Goal: Task Accomplishment & Management: Use online tool/utility

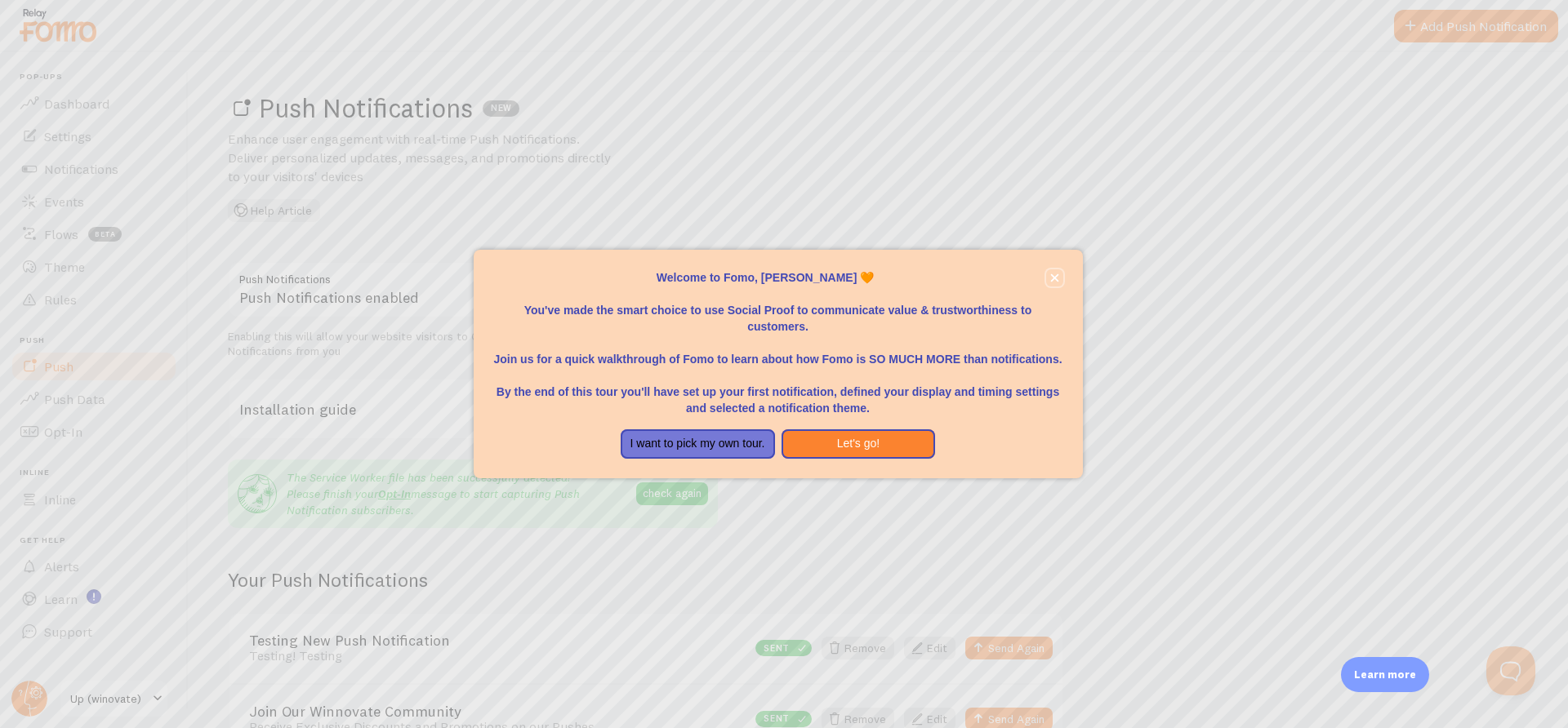
click at [1056, 274] on icon "close," at bounding box center [1054, 277] width 9 height 9
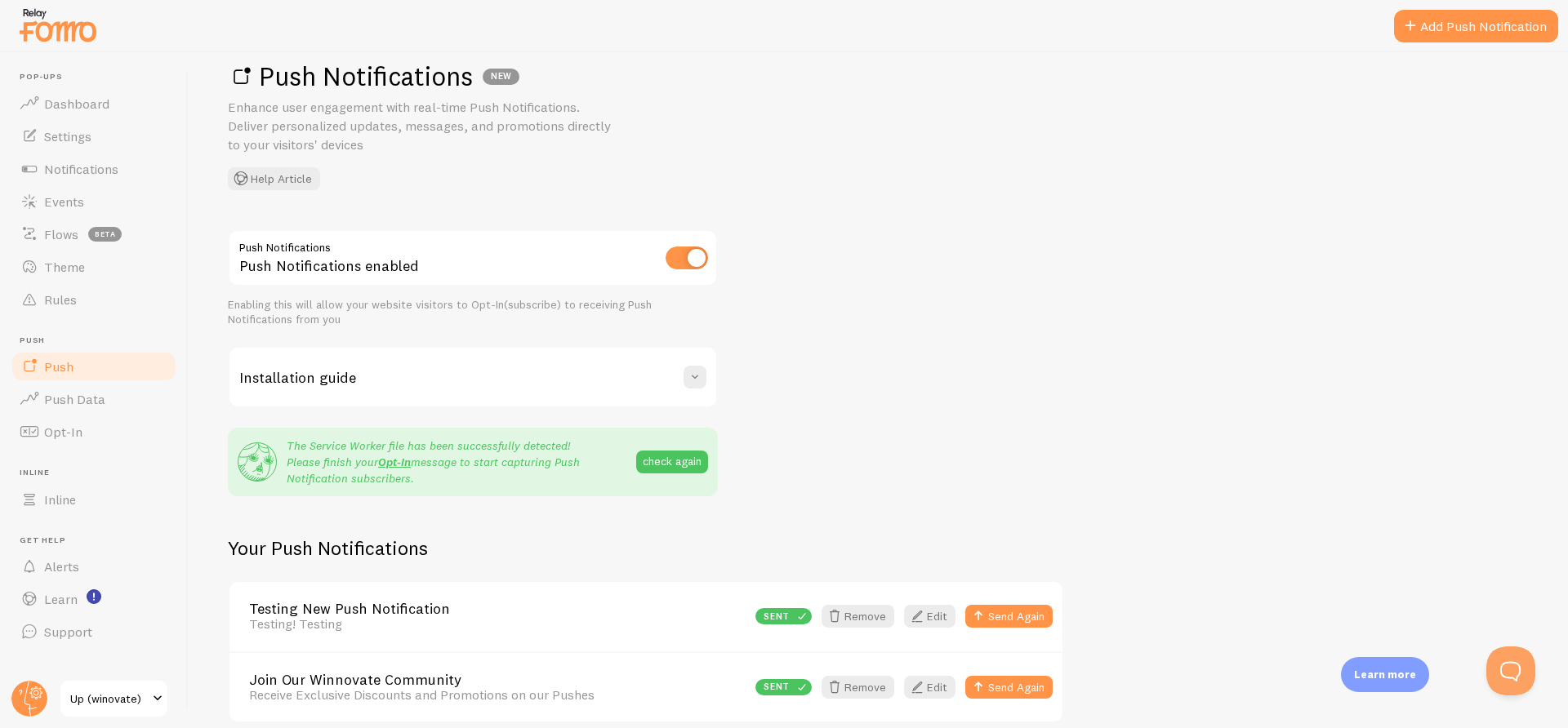
scroll to position [105, 0]
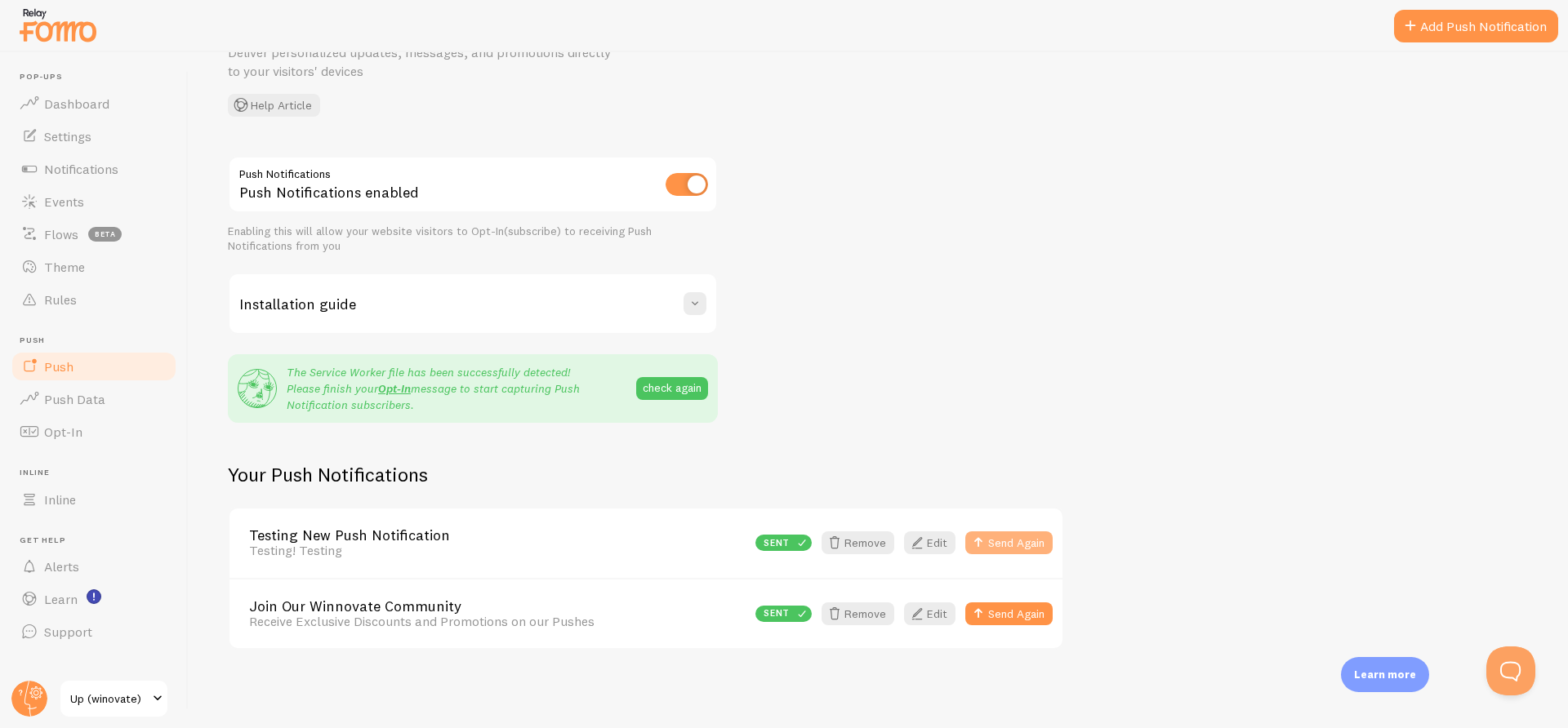
click at [1015, 542] on button "Send Again" at bounding box center [1008, 543] width 87 height 23
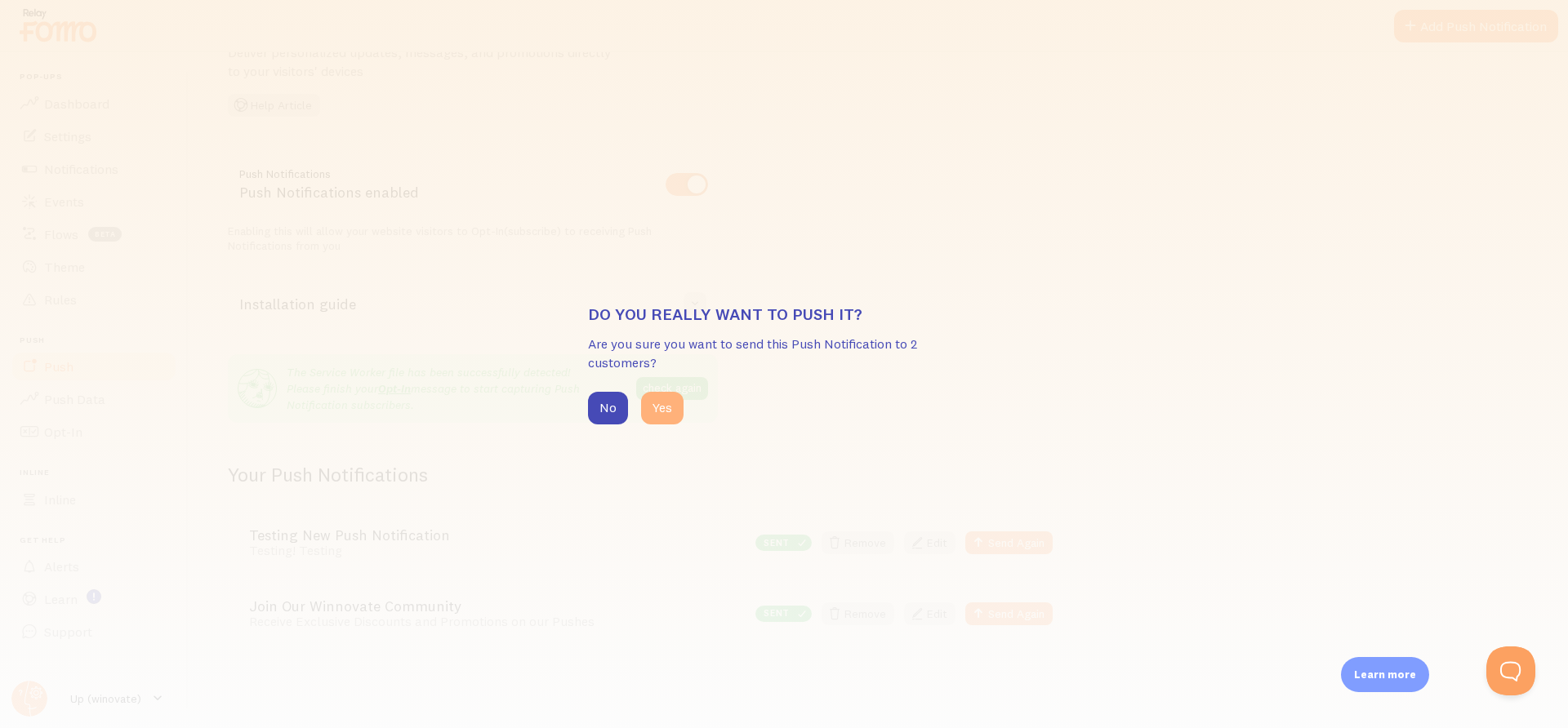
click at [660, 407] on button "Yes" at bounding box center [662, 408] width 42 height 32
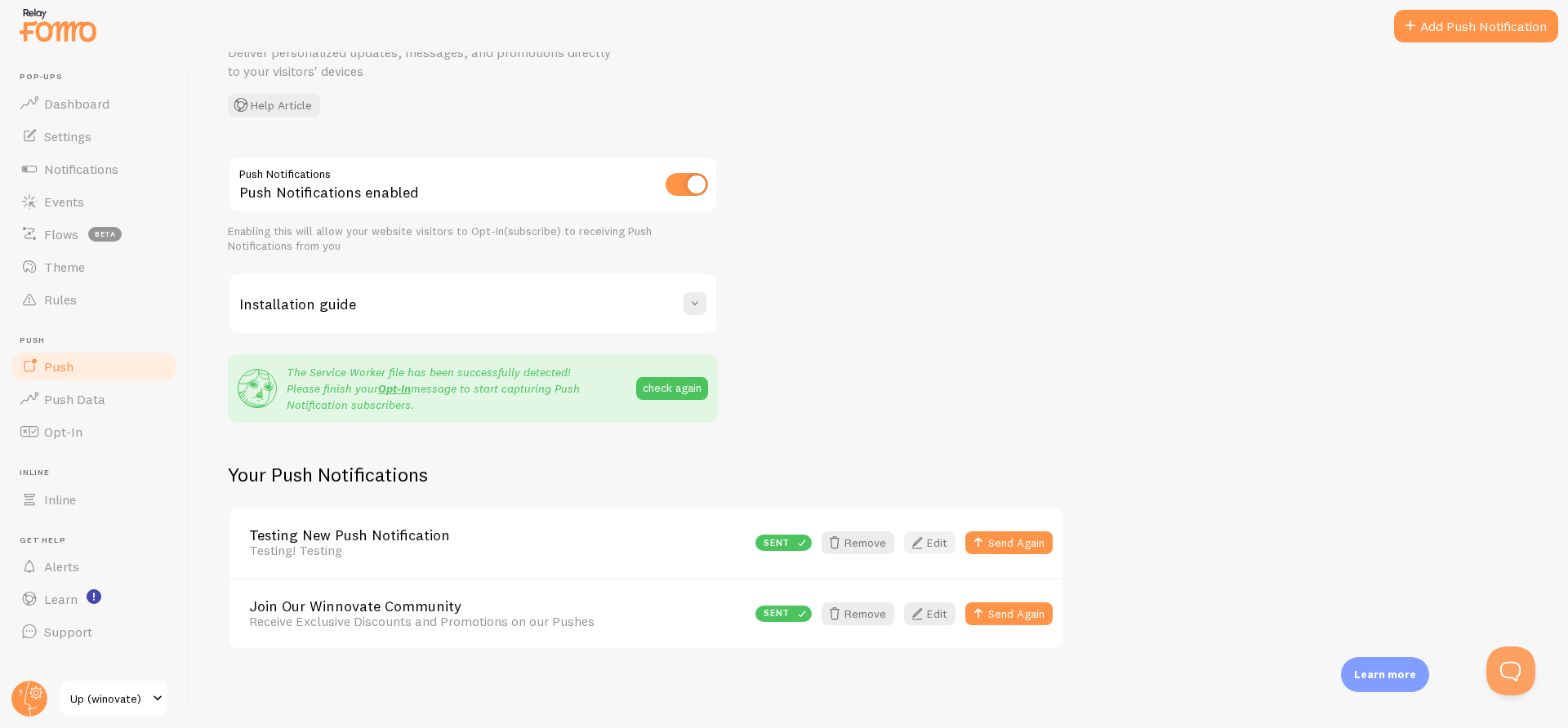
click at [935, 542] on link "Edit" at bounding box center [930, 543] width 52 height 23
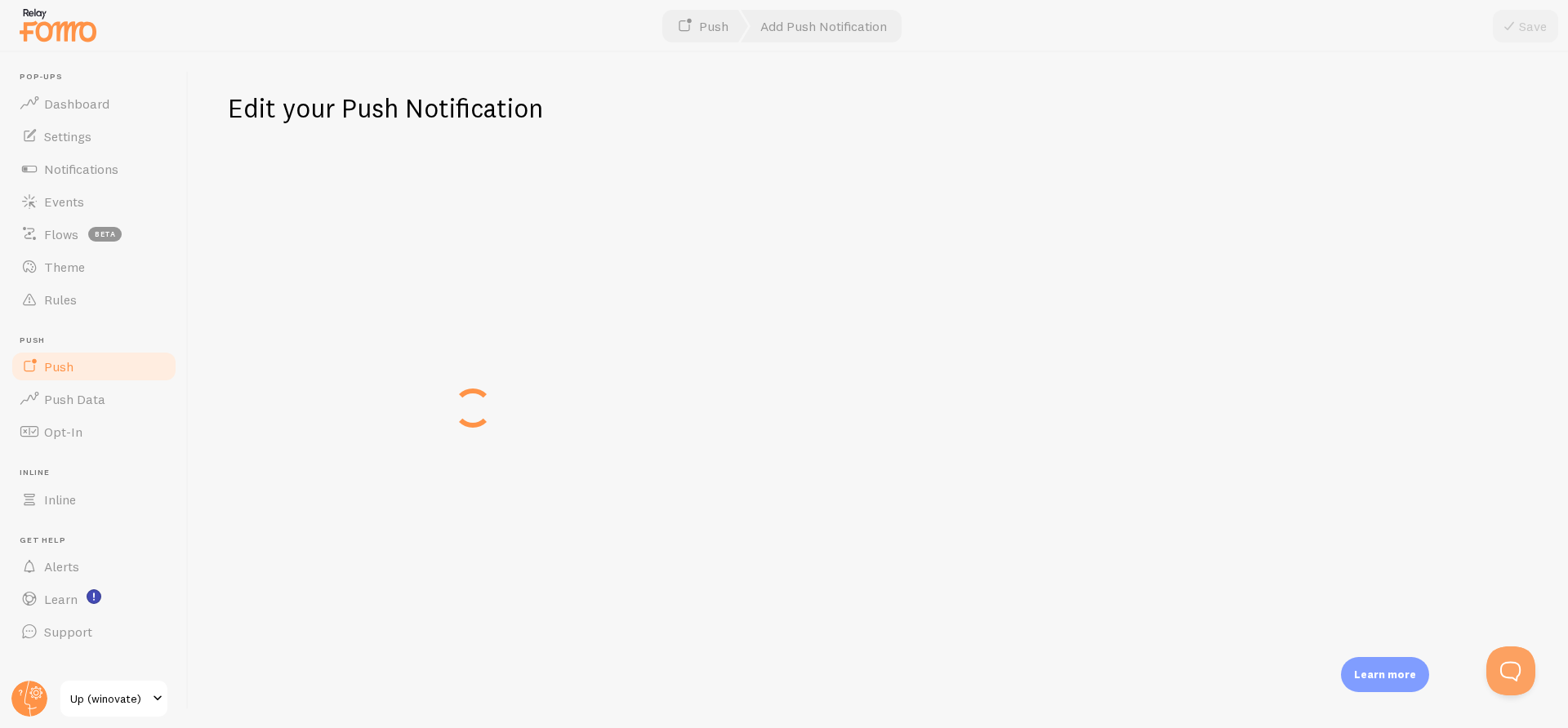
type input "Testing New Push Notification"
type textarea "Testing! Testing"
type input "[URL][DOMAIN_NAME]"
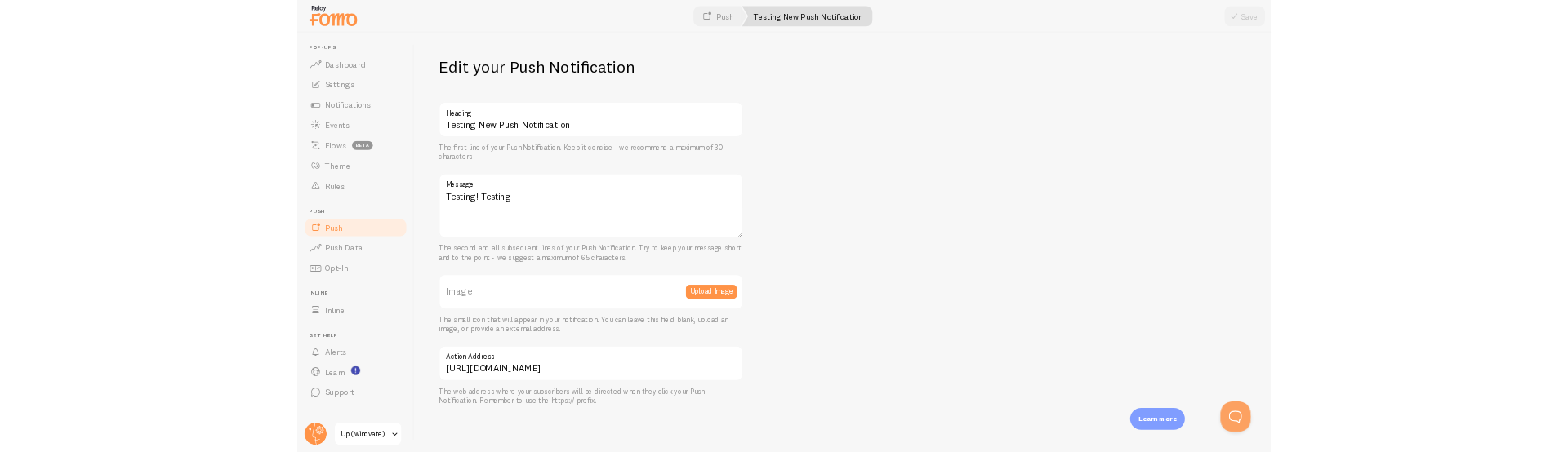
scroll to position [3, 0]
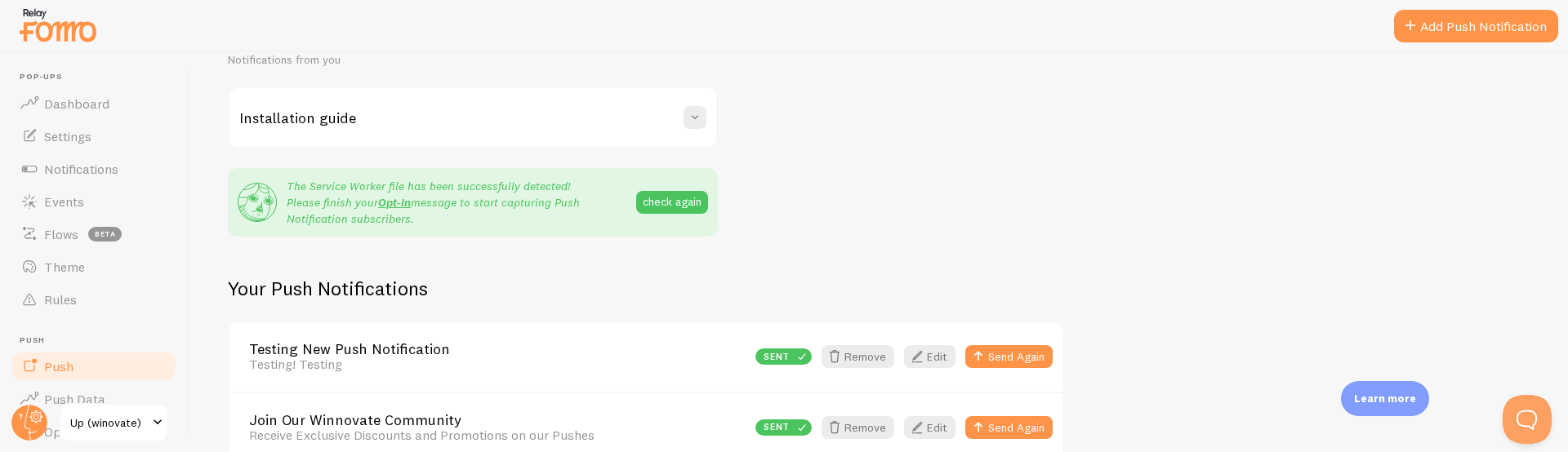
scroll to position [381, 0]
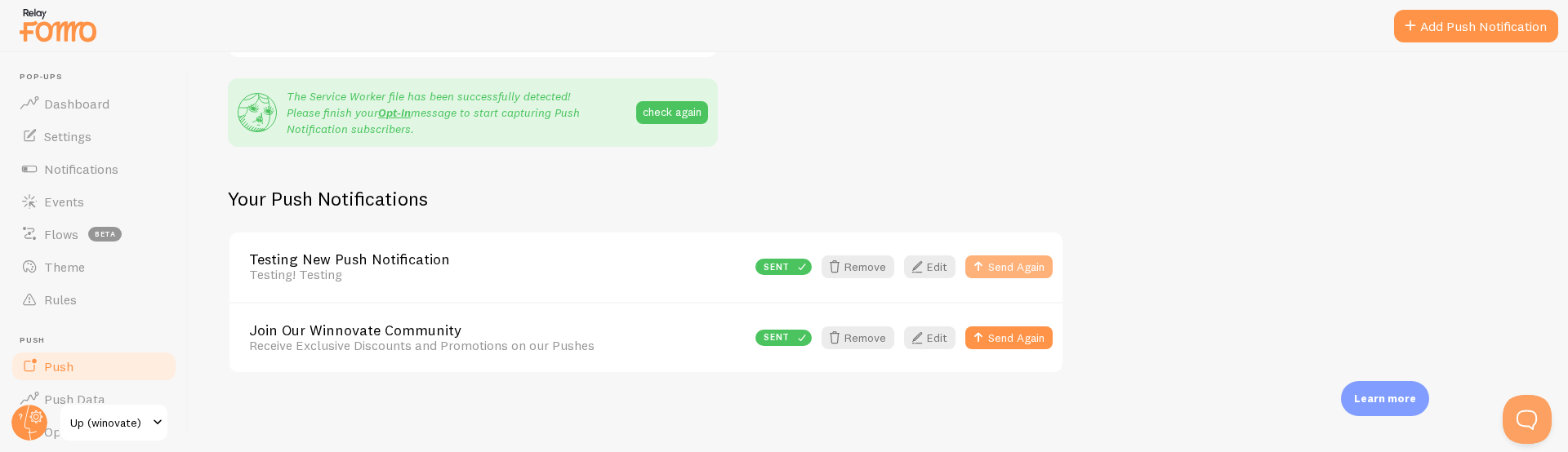
click at [1021, 273] on button "Send Again" at bounding box center [1008, 268] width 87 height 23
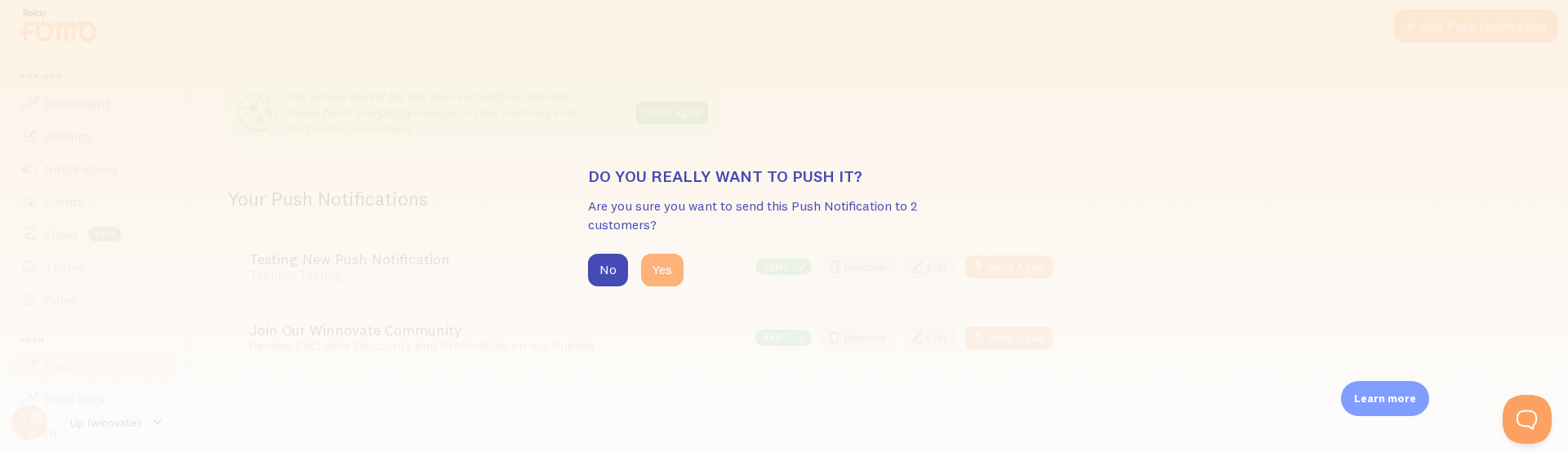
click at [677, 268] on button "Yes" at bounding box center [662, 270] width 42 height 32
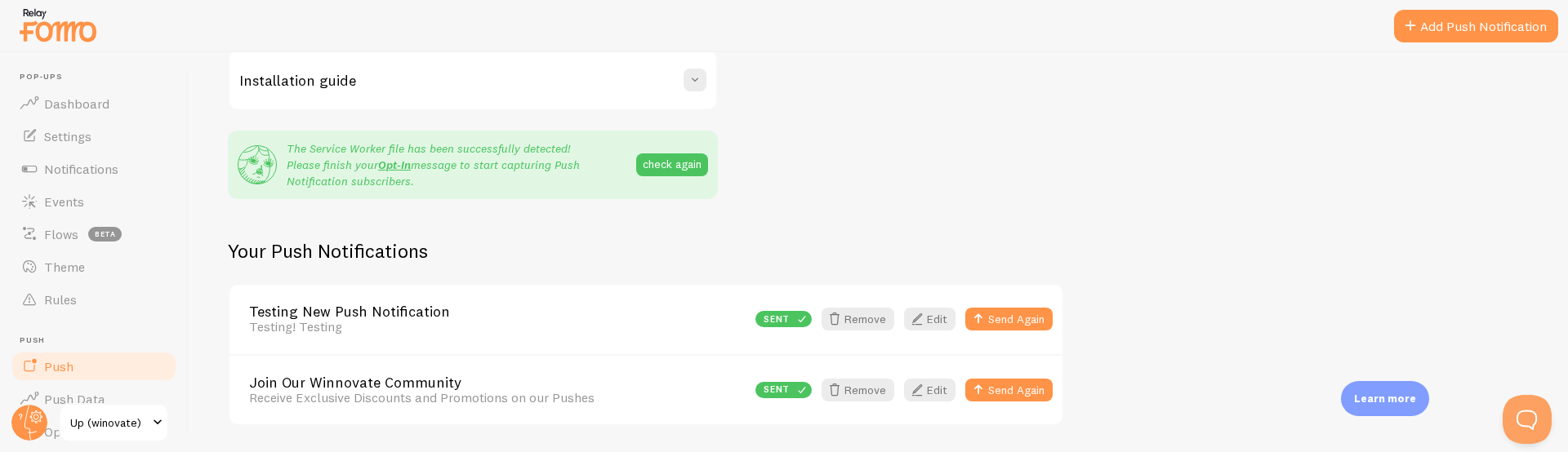
scroll to position [360, 0]
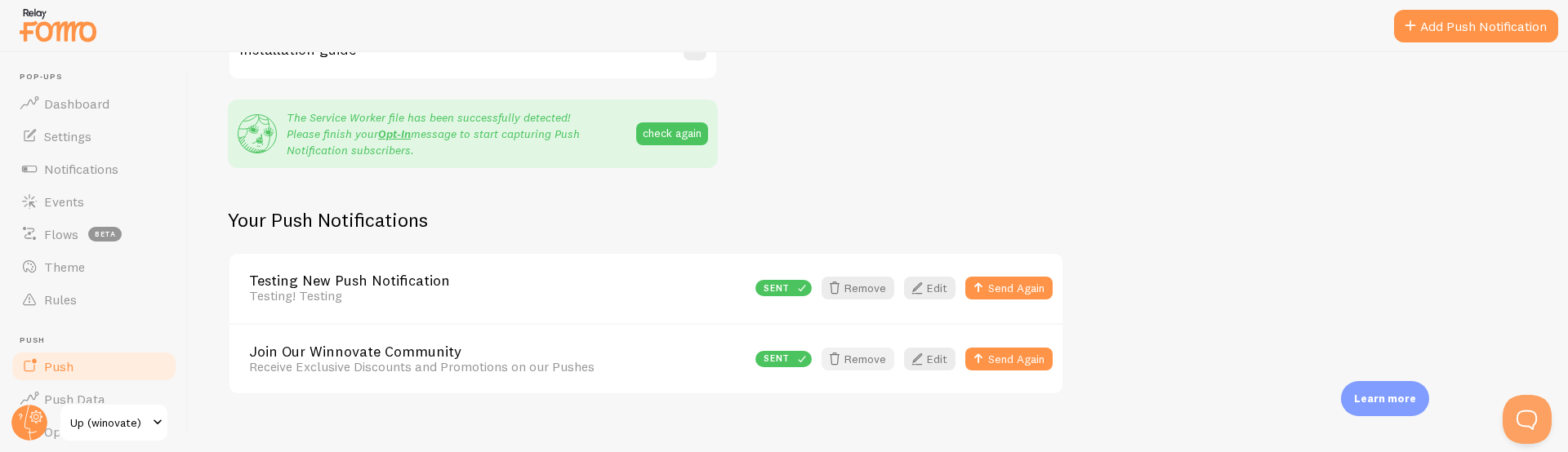
click at [870, 359] on button "Remove" at bounding box center [858, 359] width 73 height 23
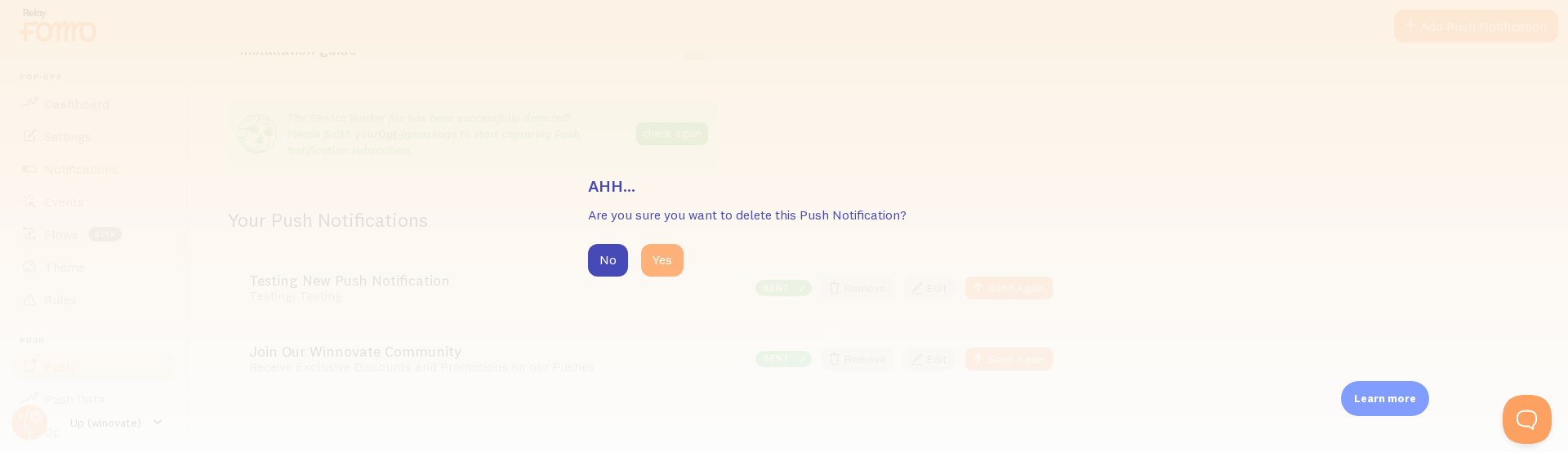
click at [671, 262] on button "Yes" at bounding box center [662, 261] width 42 height 32
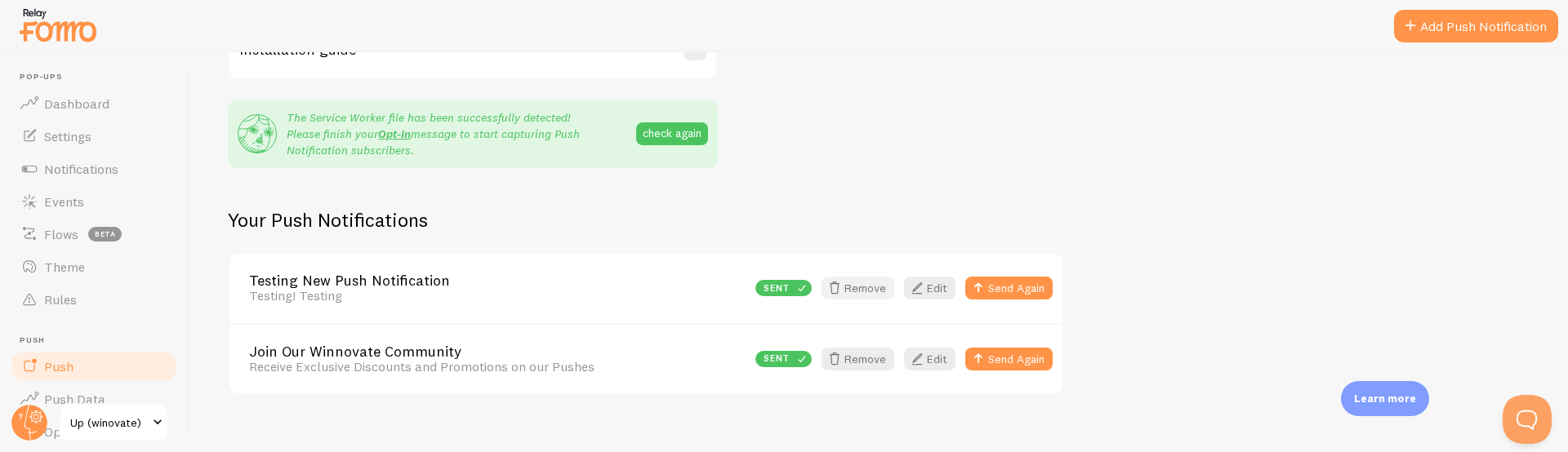
scroll to position [311, 0]
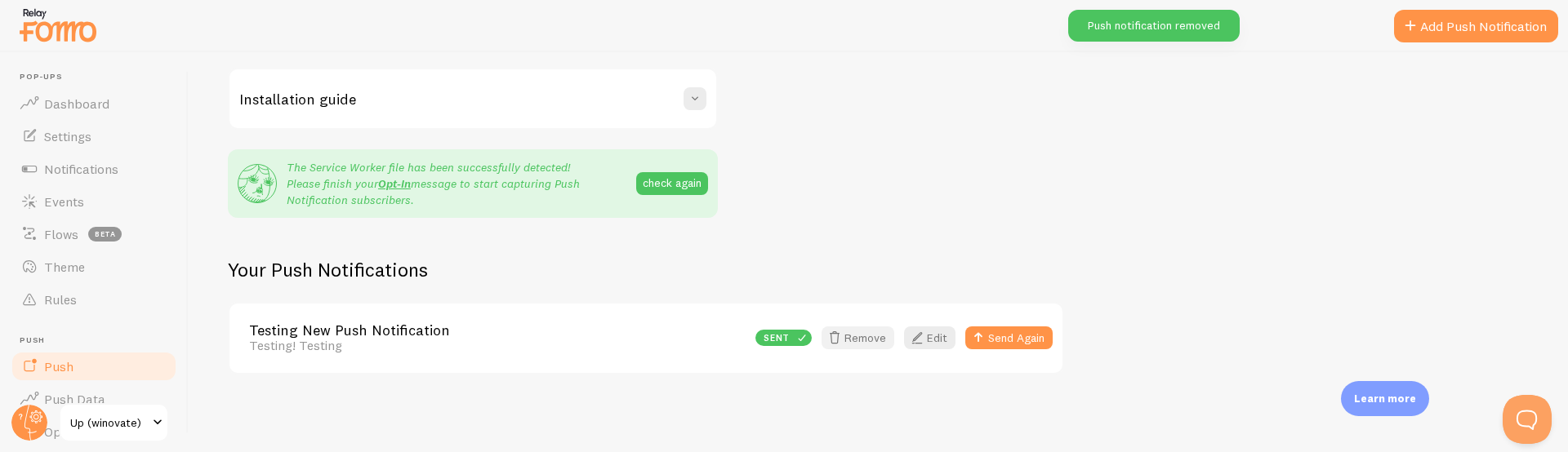
click at [856, 336] on button "Remove" at bounding box center [858, 338] width 73 height 23
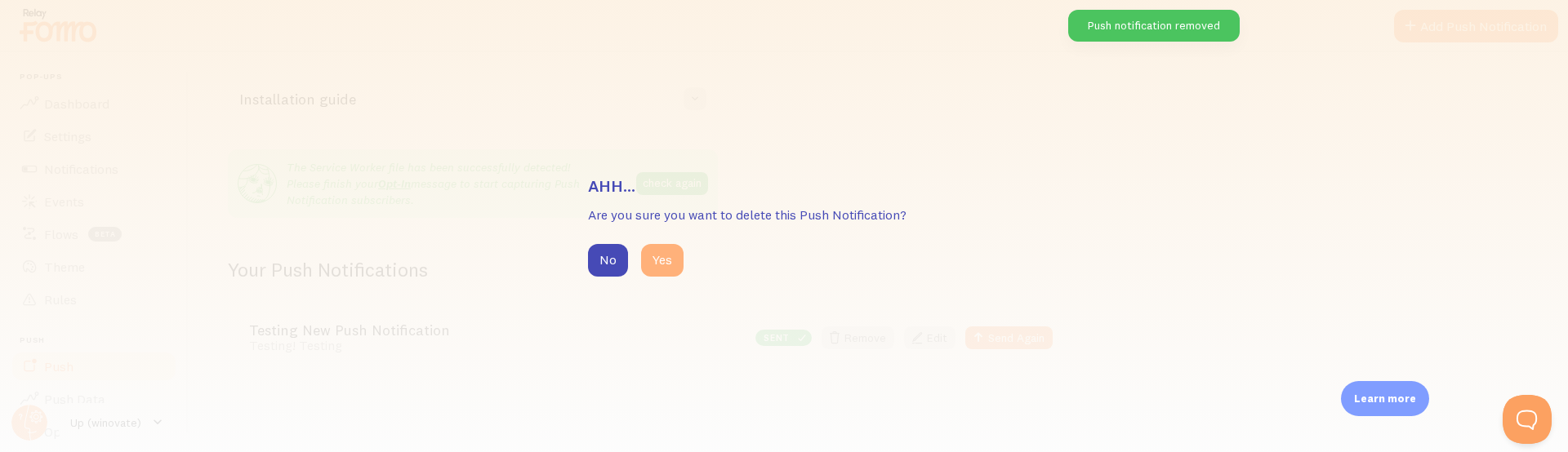
click at [670, 267] on button "Yes" at bounding box center [662, 261] width 42 height 32
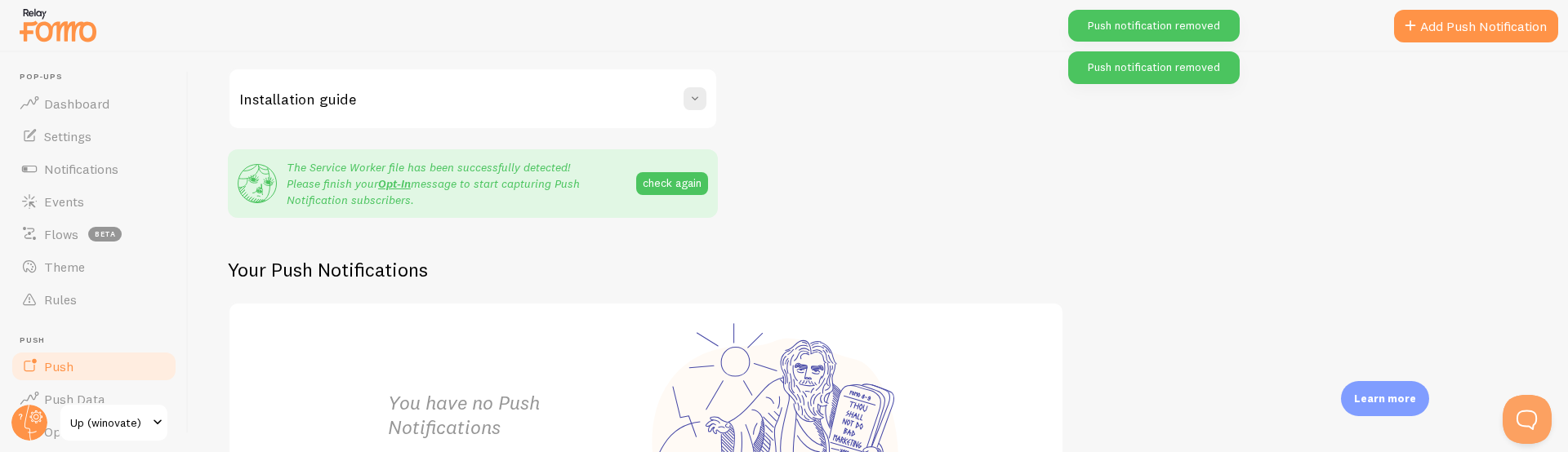
scroll to position [521, 0]
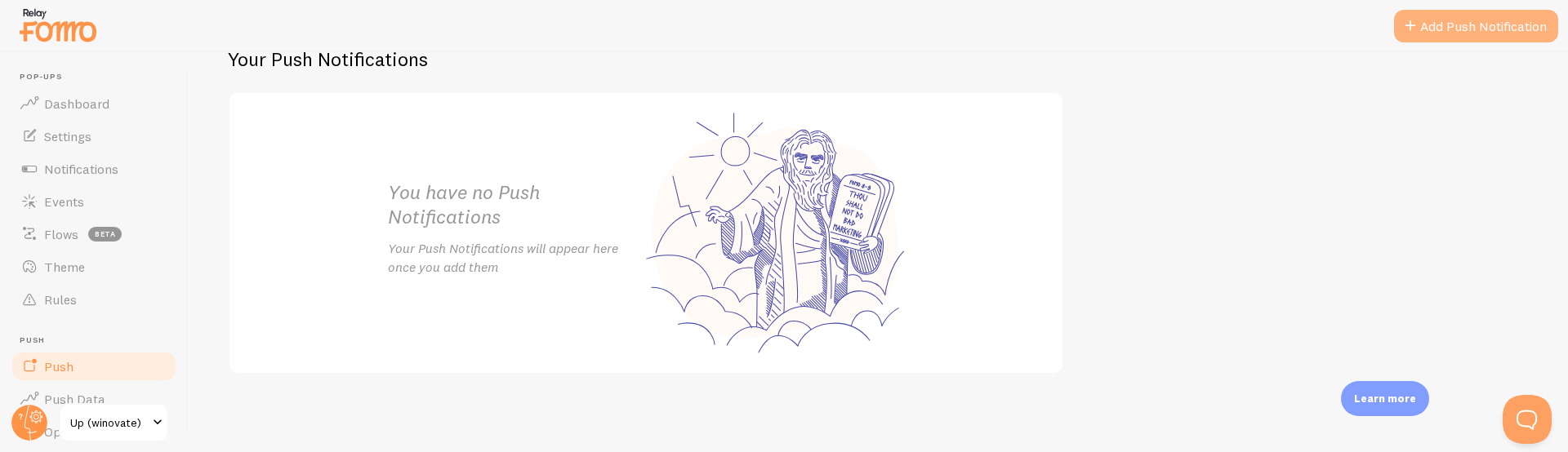
click at [1428, 30] on link "Add Push Notification" at bounding box center [1476, 26] width 164 height 32
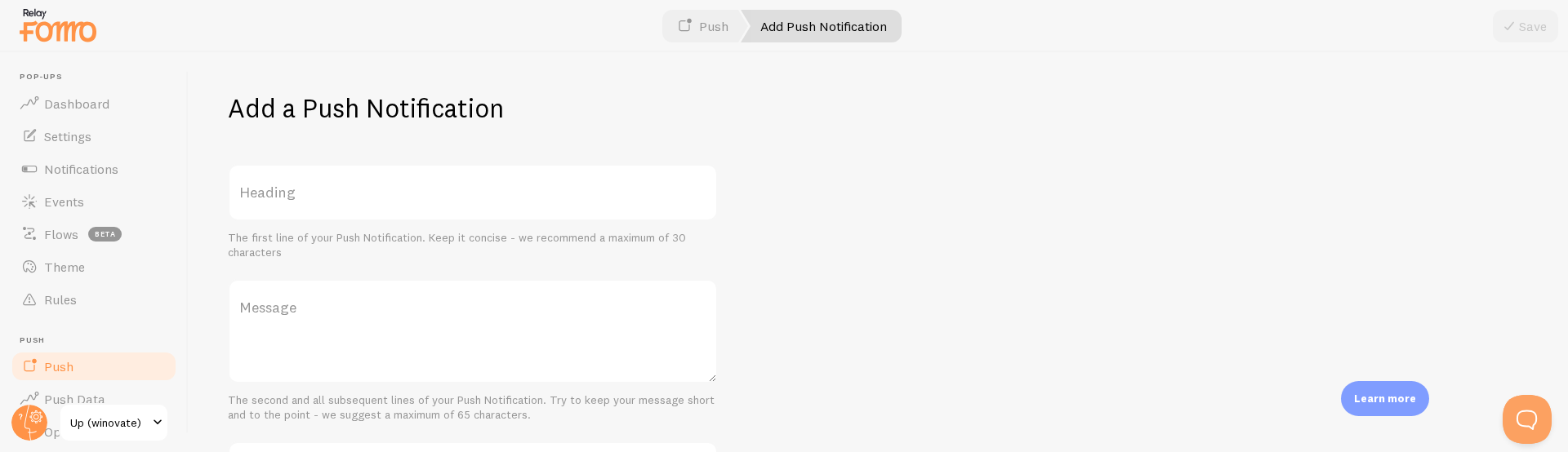
click at [458, 203] on label "Heading" at bounding box center [472, 193] width 490 height 57
click at [458, 203] on input "Heading" at bounding box center [472, 193] width 490 height 57
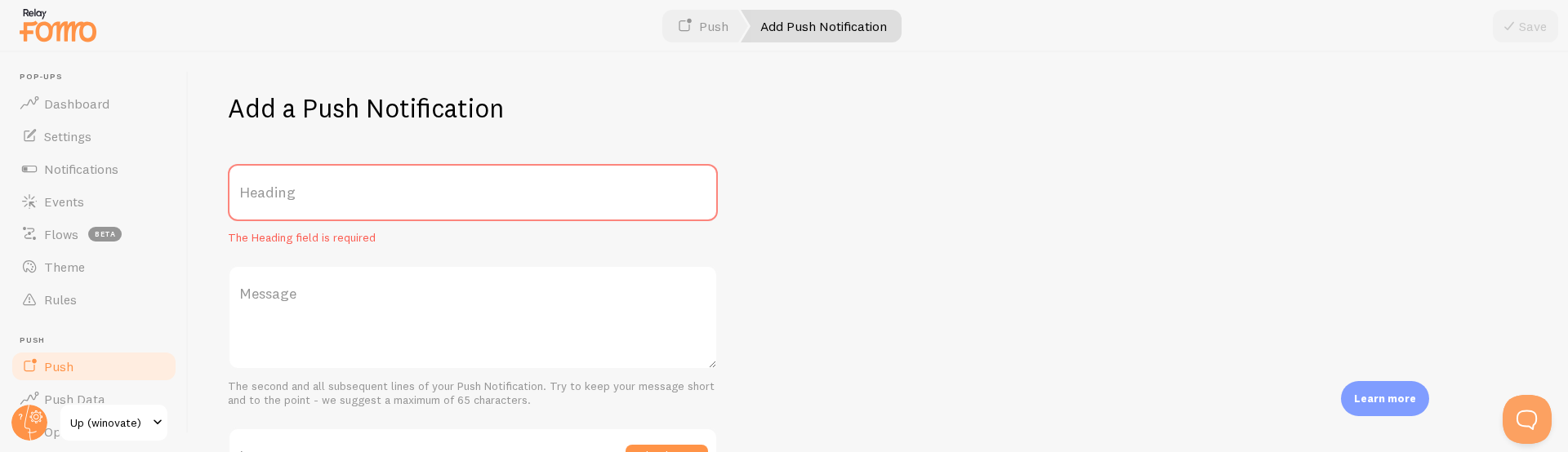
click at [456, 184] on label "Heading" at bounding box center [472, 193] width 490 height 57
click at [456, 184] on input "Heading" at bounding box center [472, 193] width 490 height 57
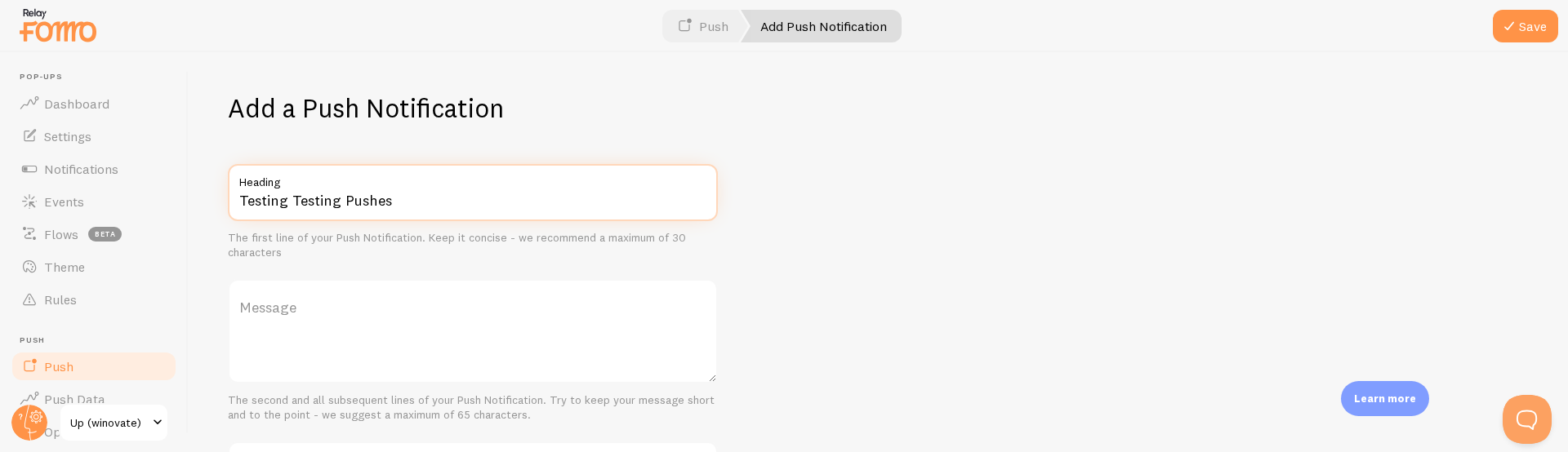
type input "Testing Testing Pushes"
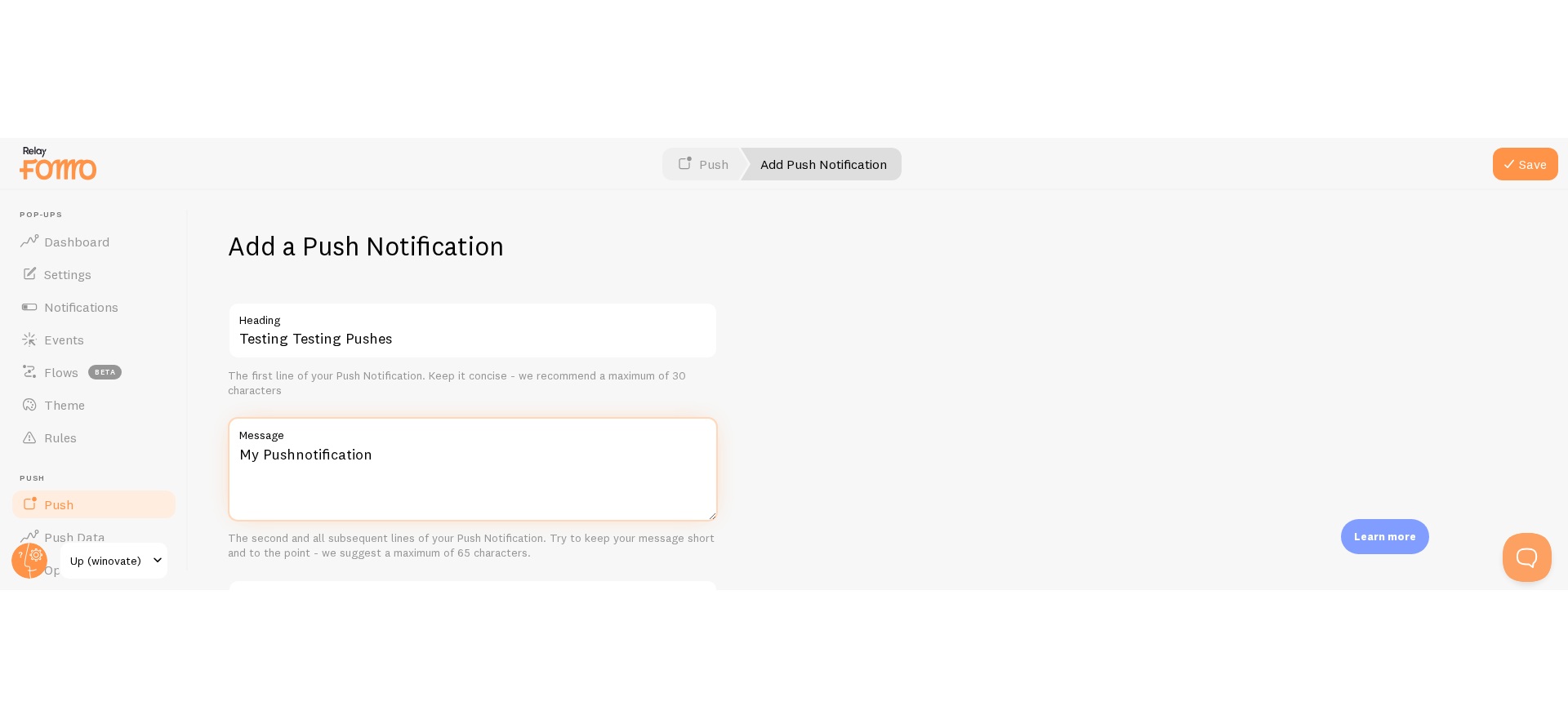
scroll to position [278, 0]
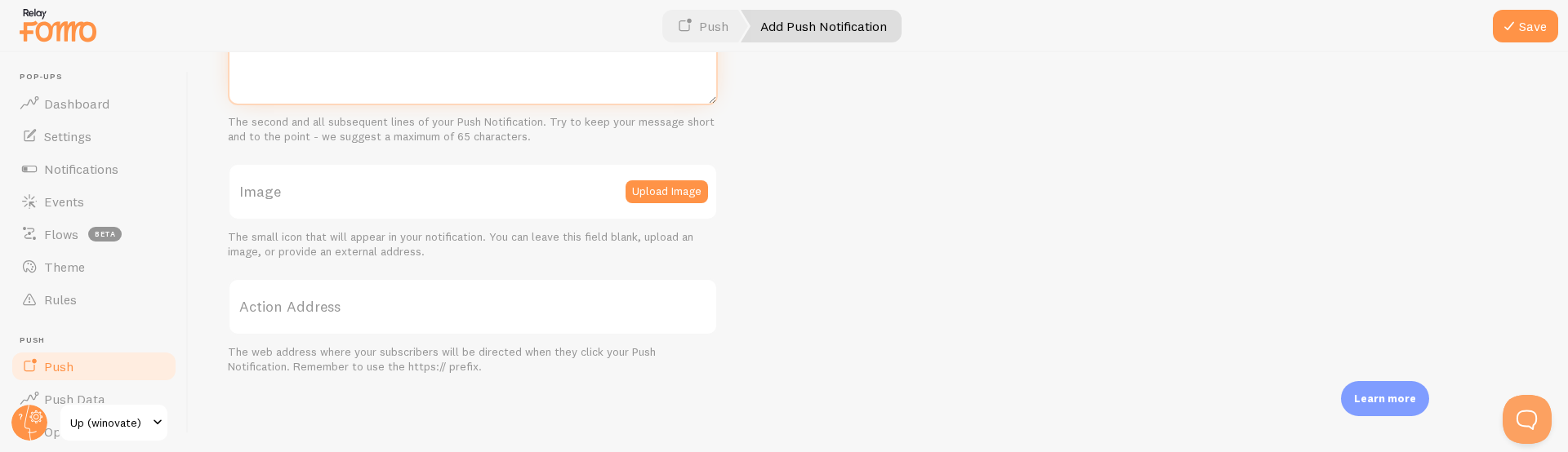
type textarea "My Pushnotification"
click at [604, 205] on label "Image" at bounding box center [472, 192] width 490 height 57
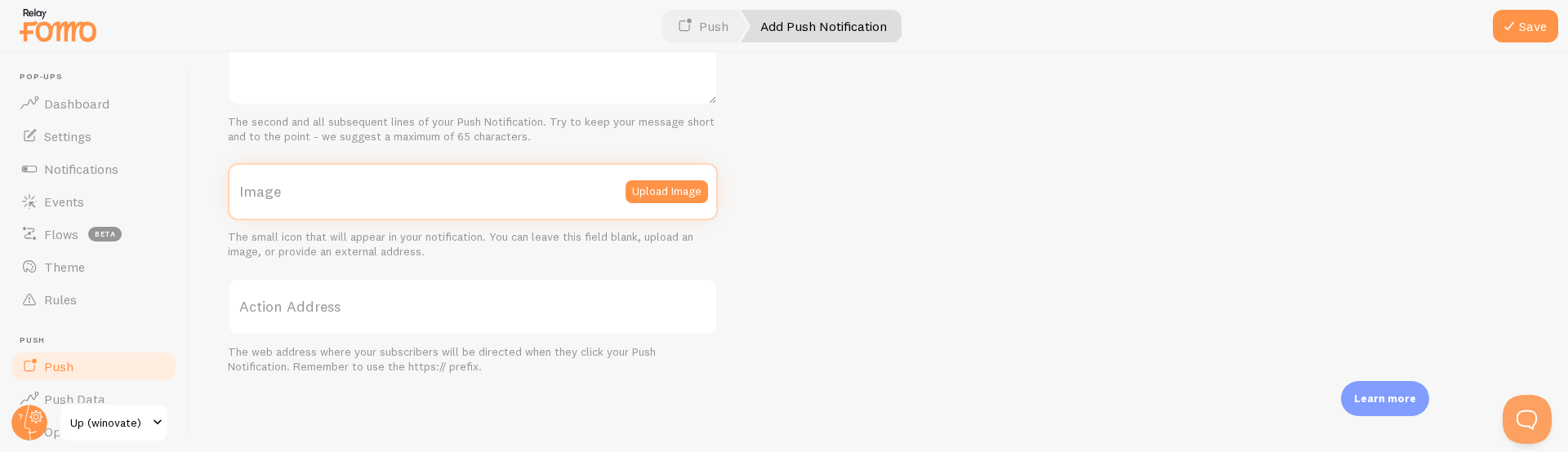
click at [604, 205] on input "Image" at bounding box center [472, 192] width 490 height 57
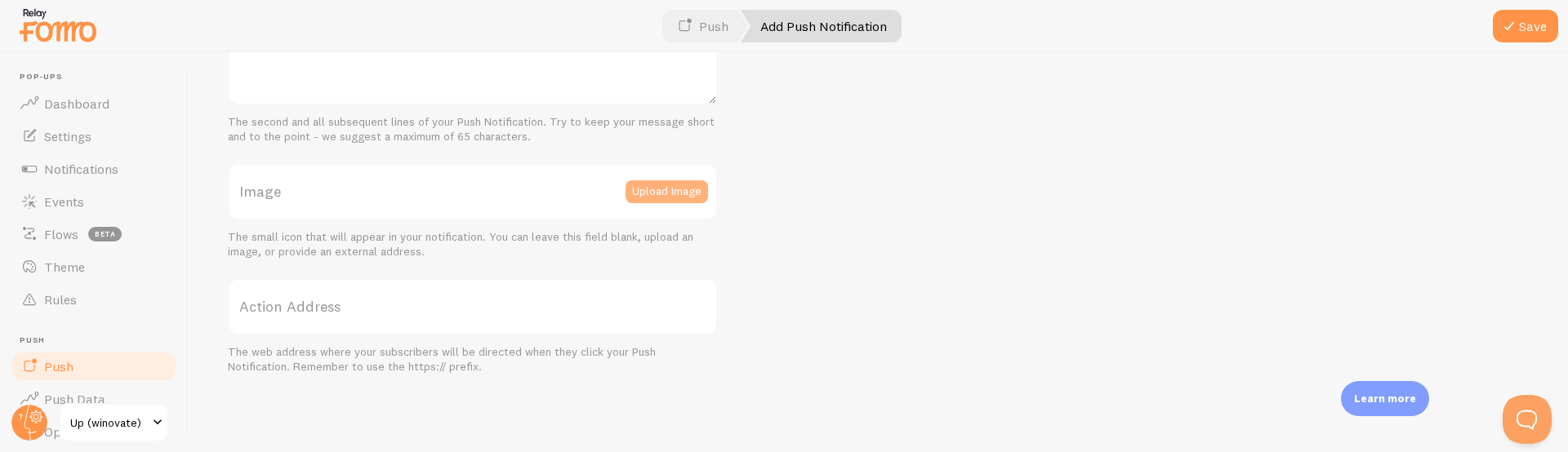
click at [655, 188] on button "Upload Image" at bounding box center [667, 192] width 82 height 23
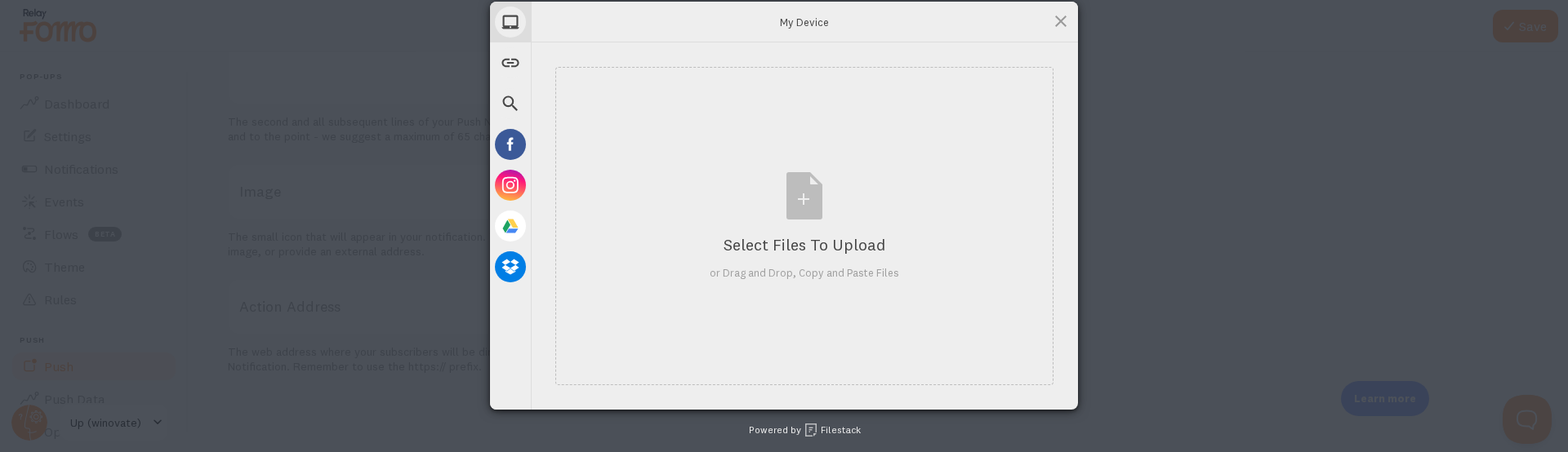
click at [357, 187] on div "My Device Link (URL) Web Search Facebook Instagram Google Drive Dropbox My Devi…" at bounding box center [784, 226] width 1568 height 452
click at [1078, 25] on div "My Device Link (URL) Web Search Facebook Instagram Google Drive Dropbox My Devi…" at bounding box center [784, 226] width 1568 height 452
click at [1063, 21] on span at bounding box center [1061, 21] width 18 height 18
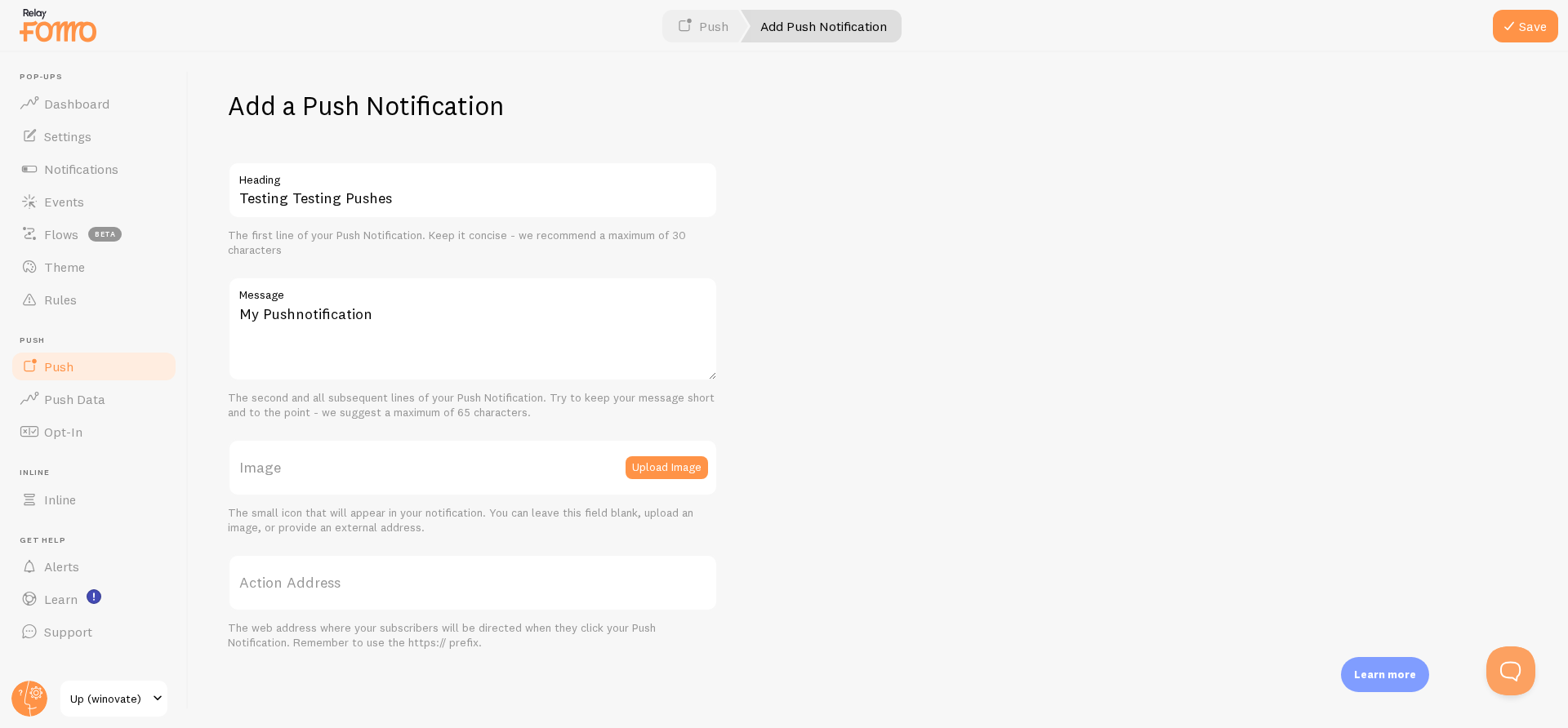
scroll to position [0, 0]
click at [1531, 20] on button "Save" at bounding box center [1525, 26] width 65 height 32
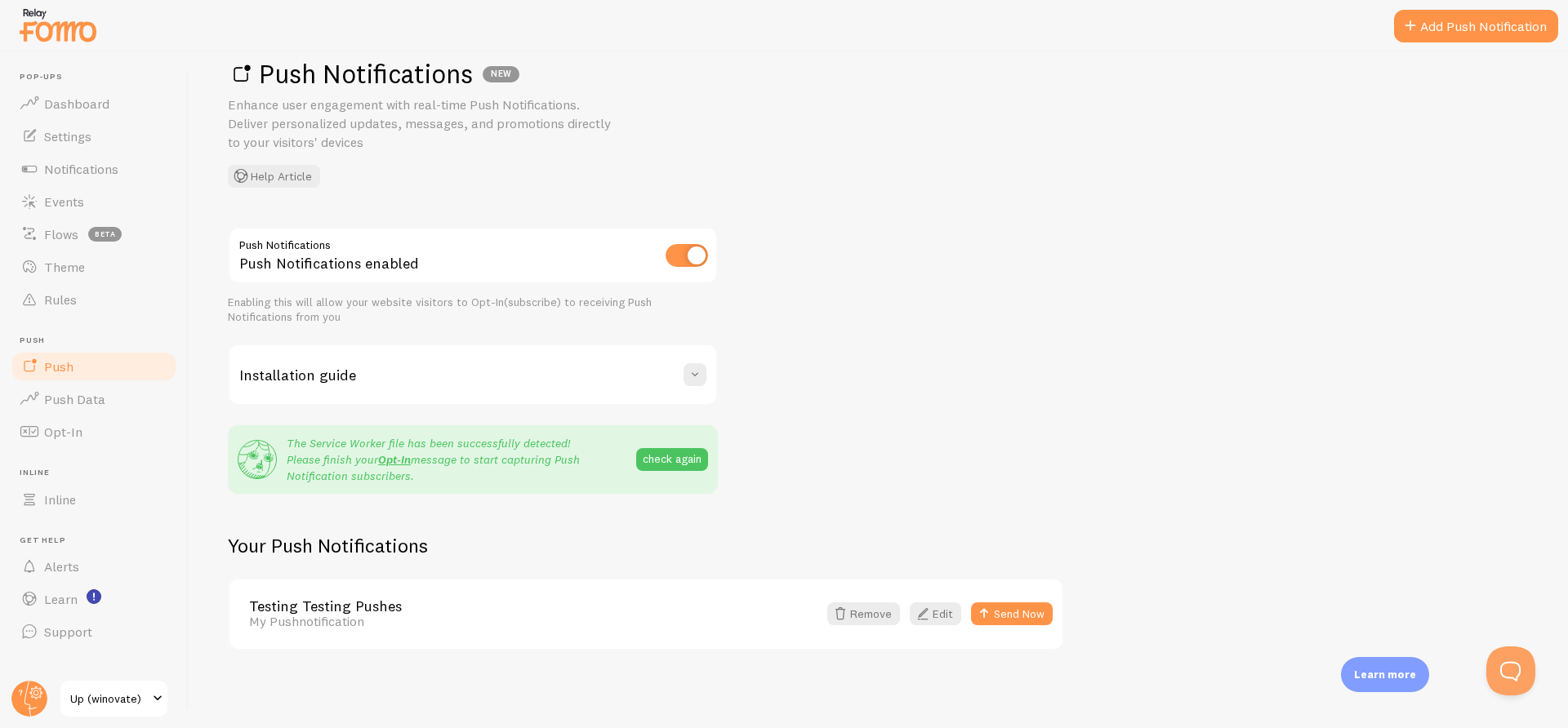
scroll to position [34, 0]
click at [1009, 610] on button "Send Now" at bounding box center [1011, 614] width 81 height 23
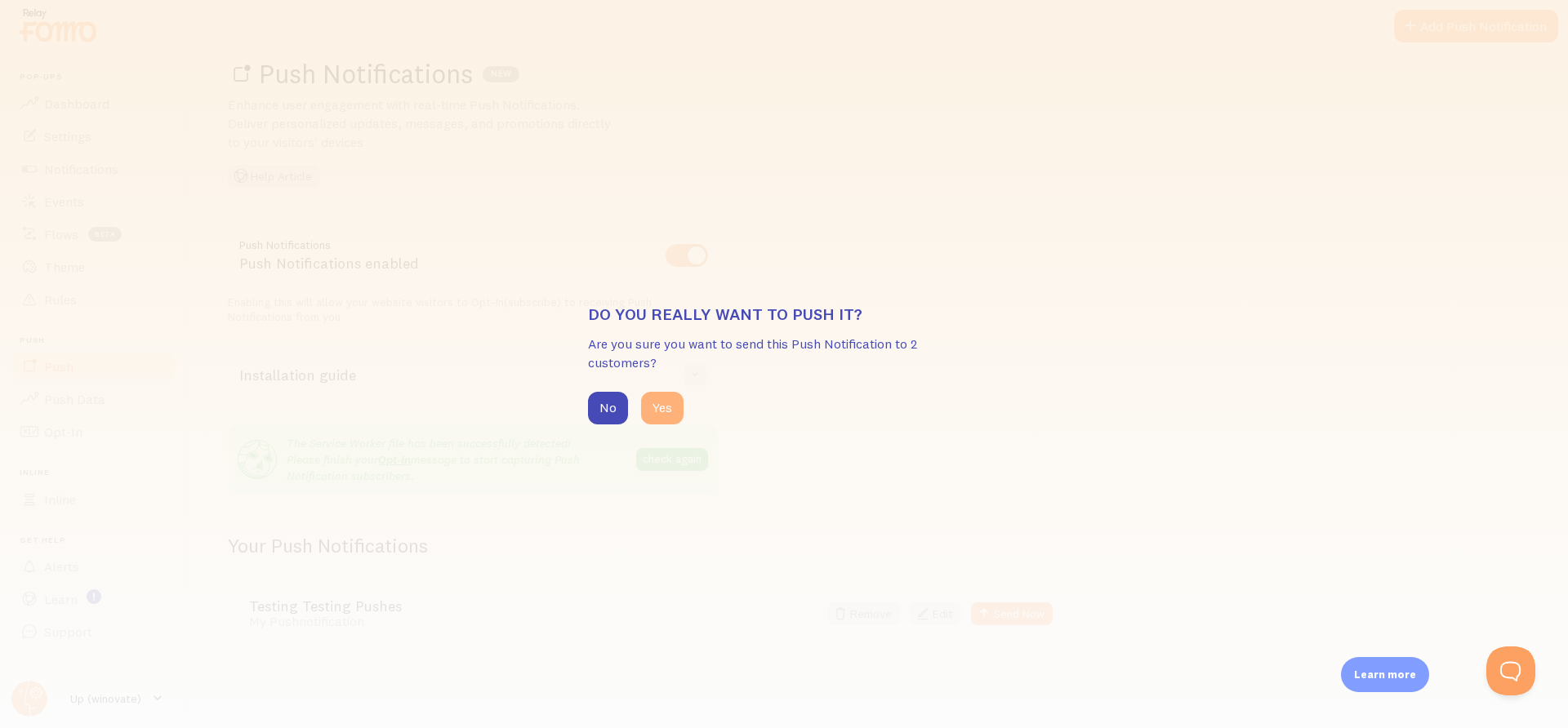
click at [660, 398] on button "Yes" at bounding box center [662, 408] width 42 height 32
